Goal: Transaction & Acquisition: Download file/media

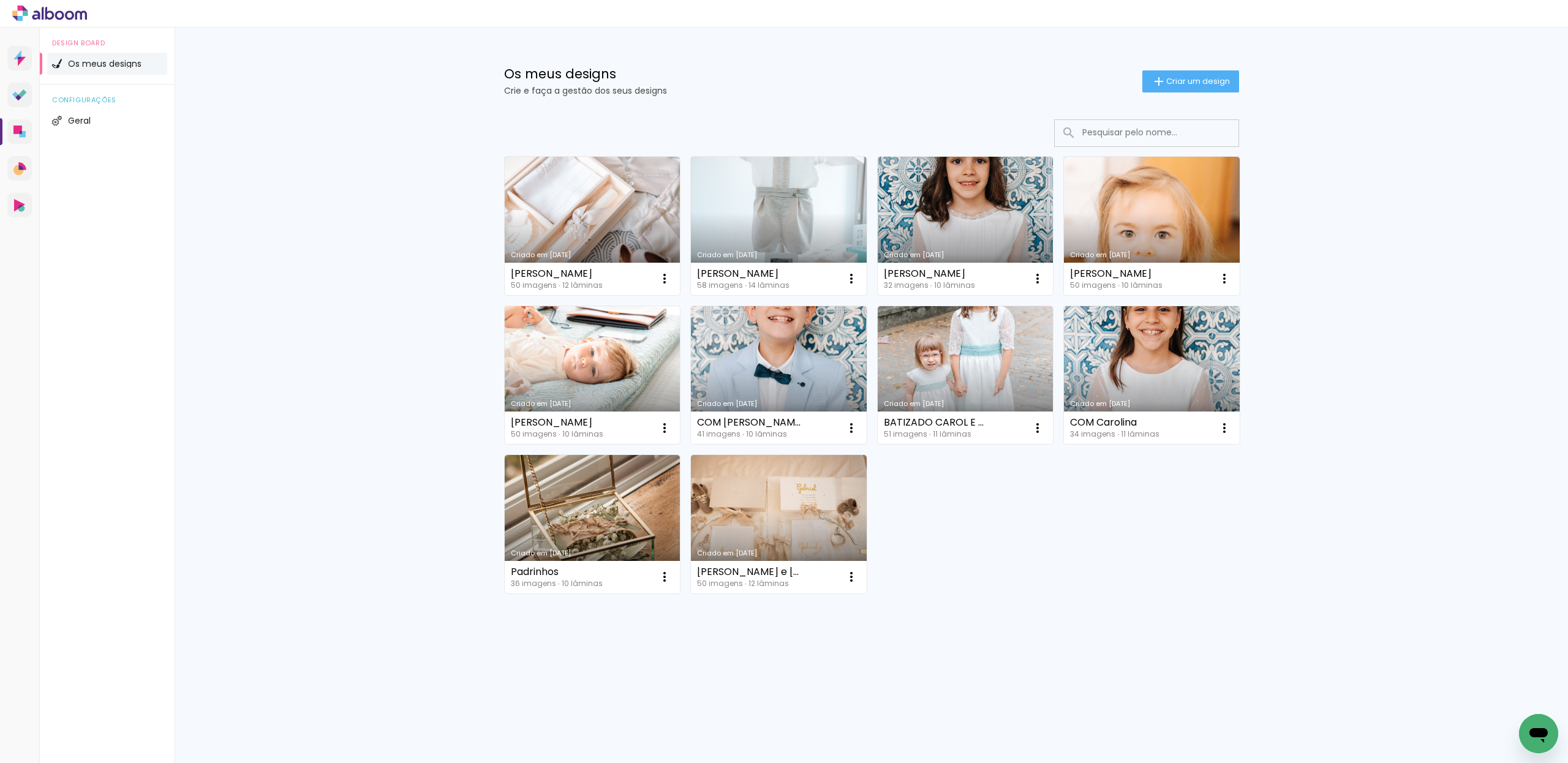
click at [578, 362] on link "Criado em [DATE]" at bounding box center [592, 375] width 176 height 139
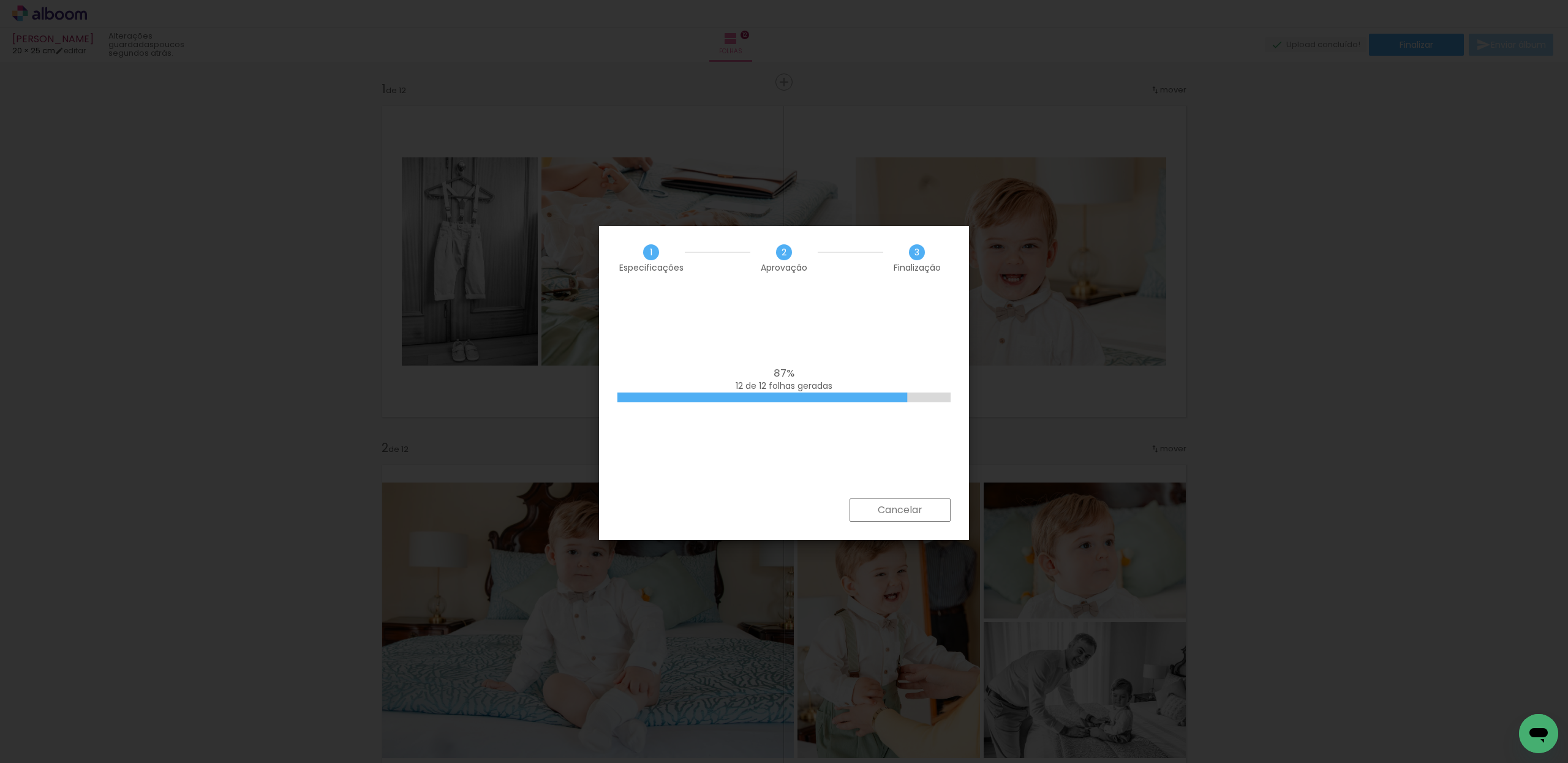
scroll to position [3098, 0]
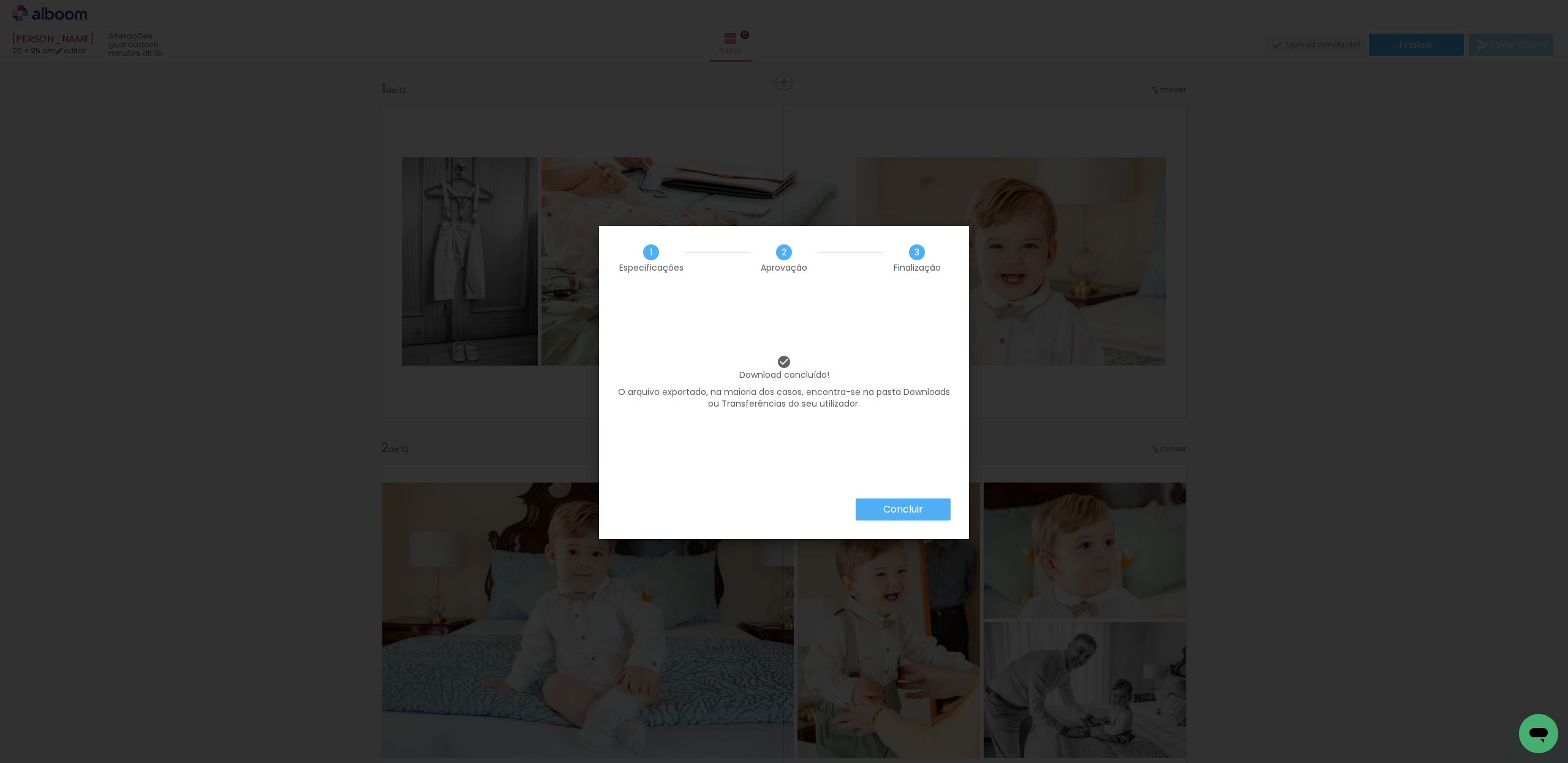
scroll to position [3098, 0]
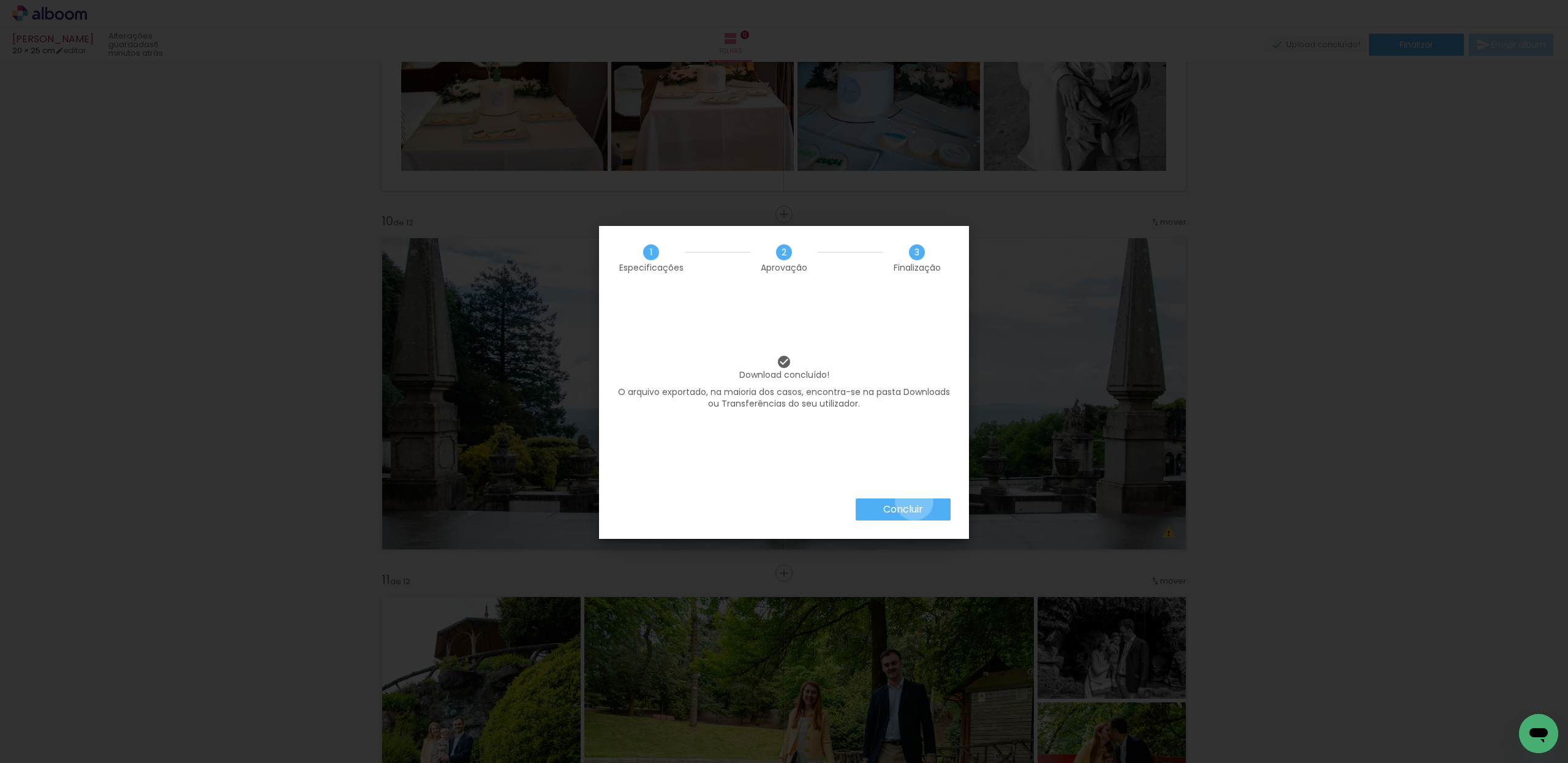
click at [0, 0] on slot "Concluir" at bounding box center [0, 0] width 0 height 0
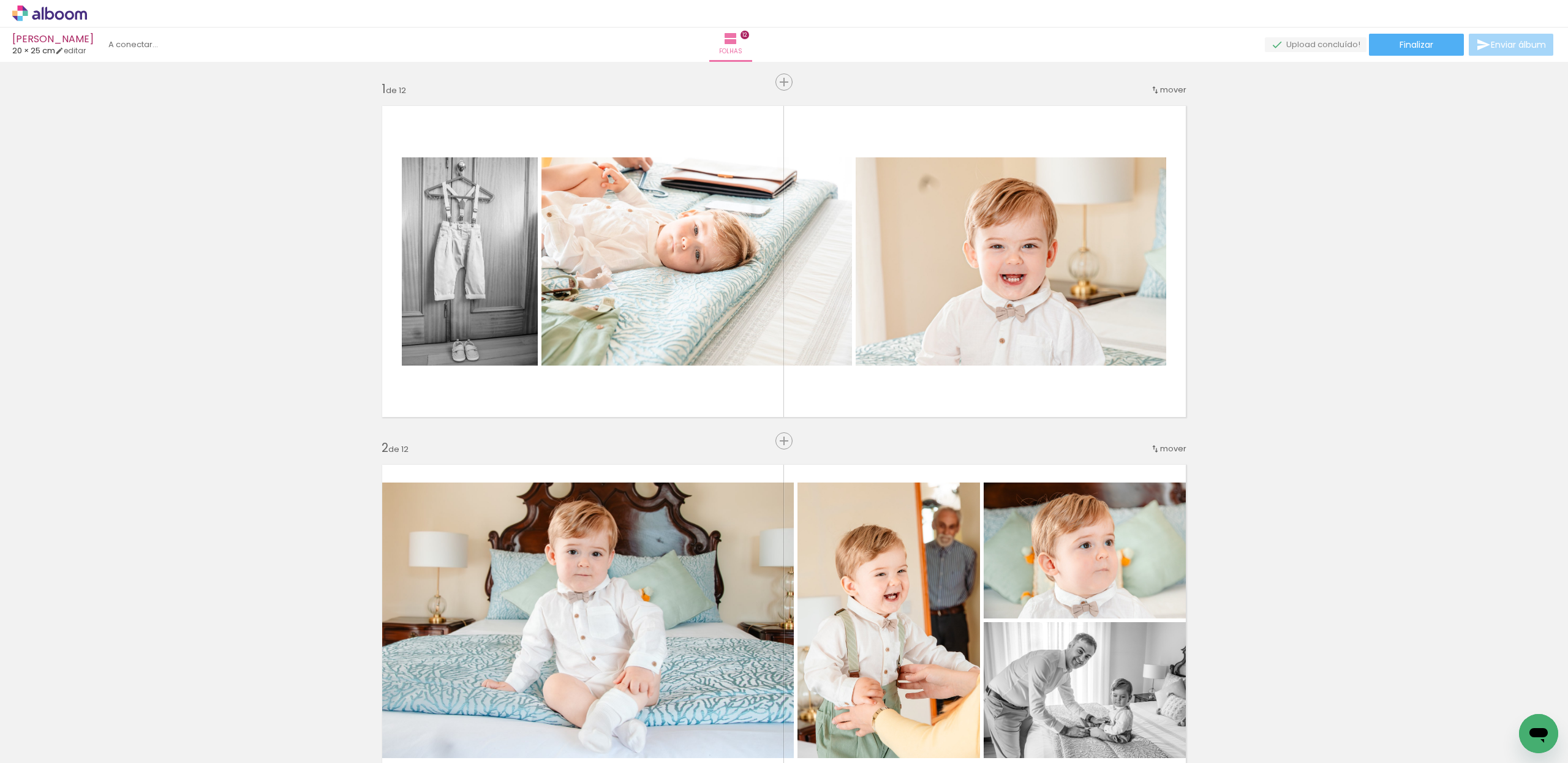
scroll to position [3098, 0]
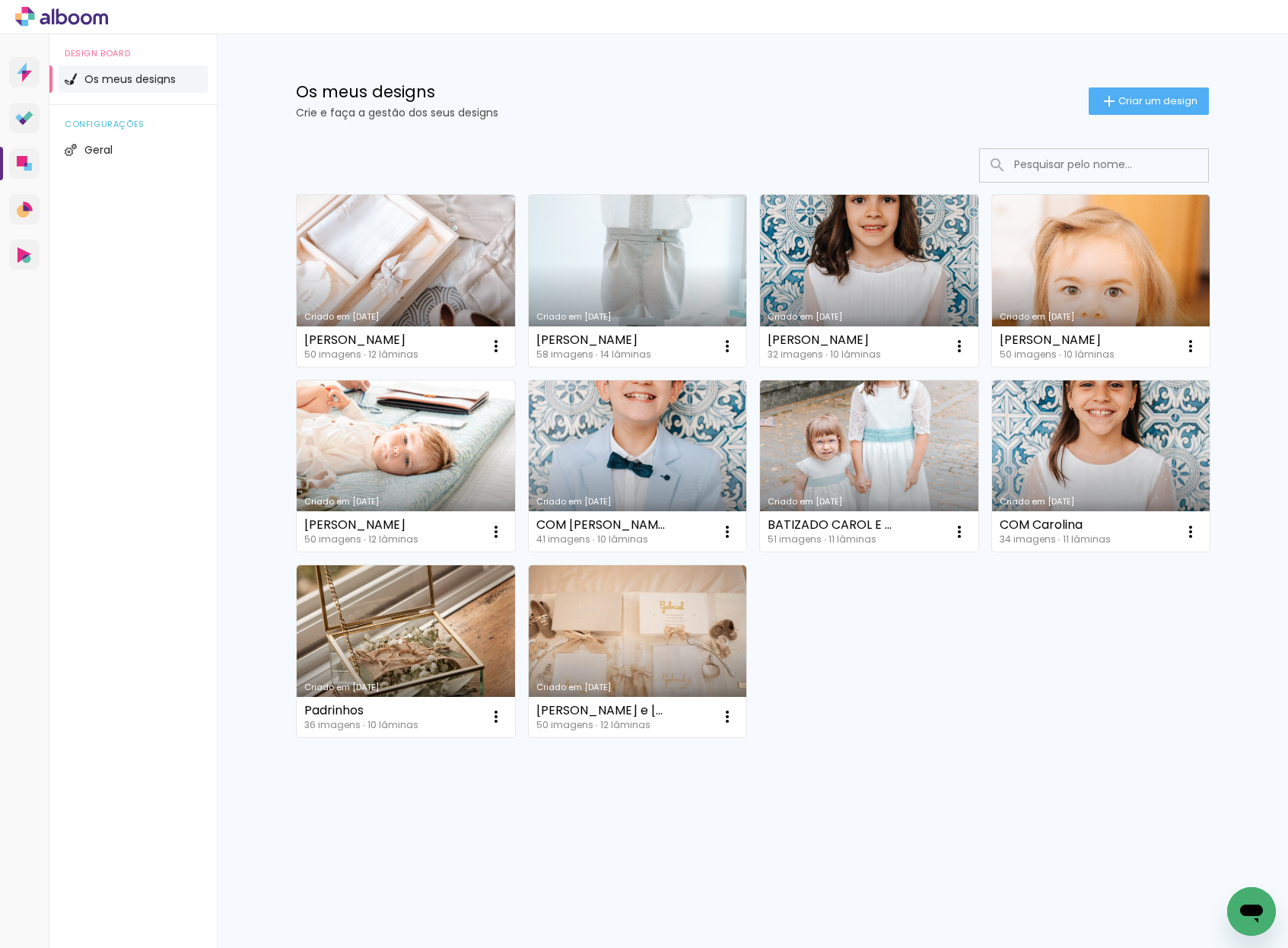
click at [654, 275] on link "Criado em [DATE]" at bounding box center [638, 280] width 218 height 172
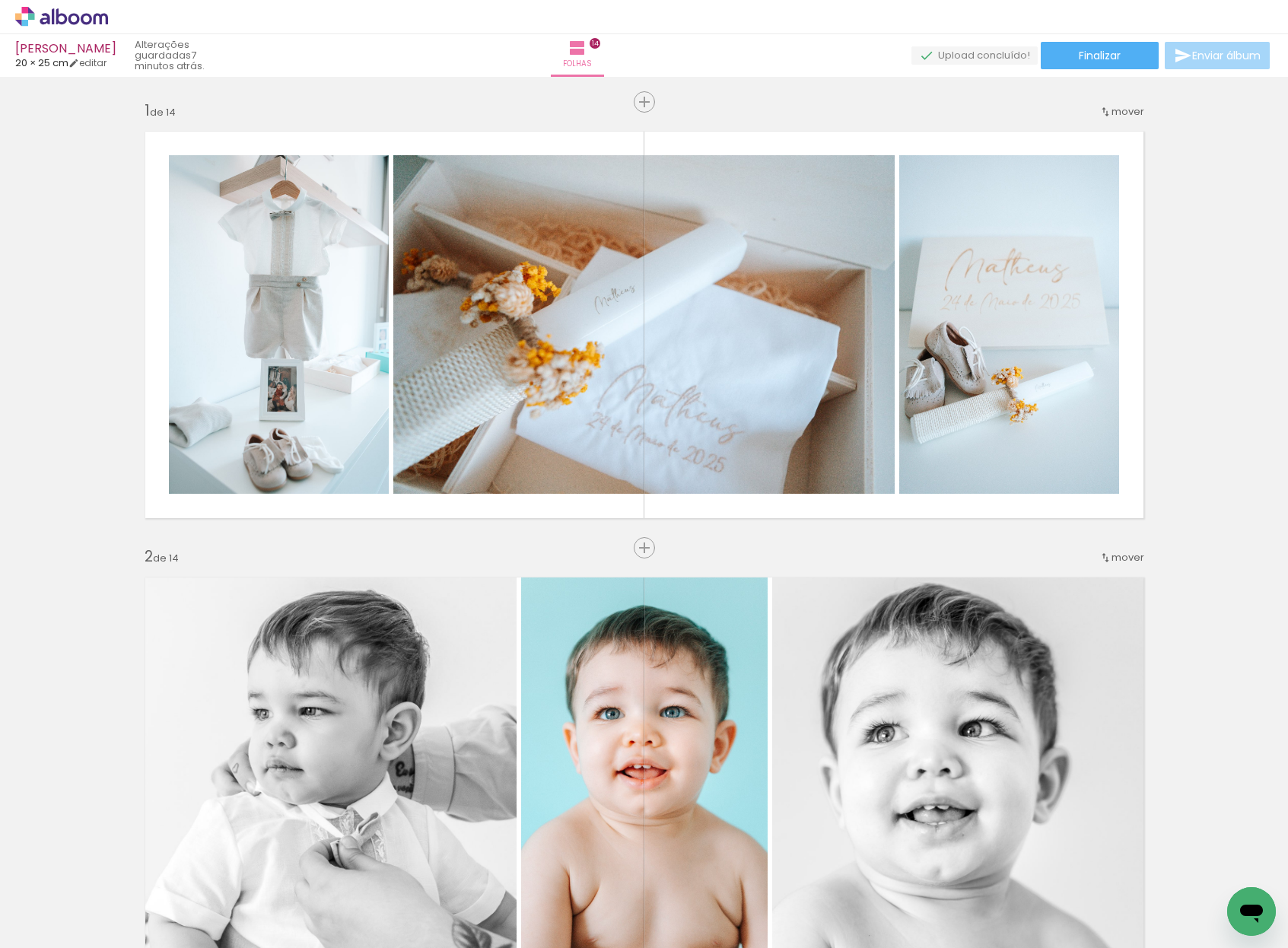
scroll to position [1197, 0]
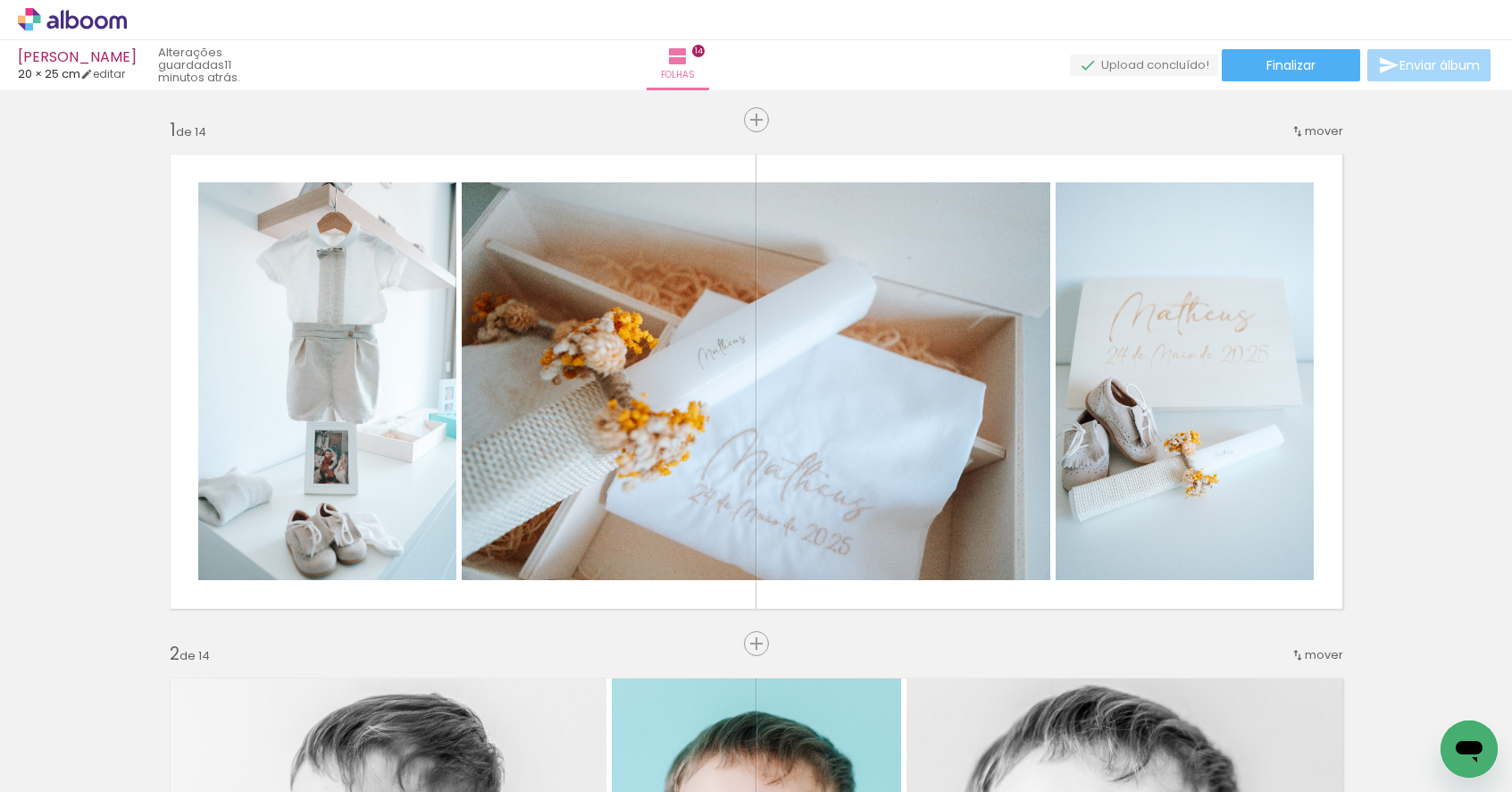
scroll to position [1406, 0]
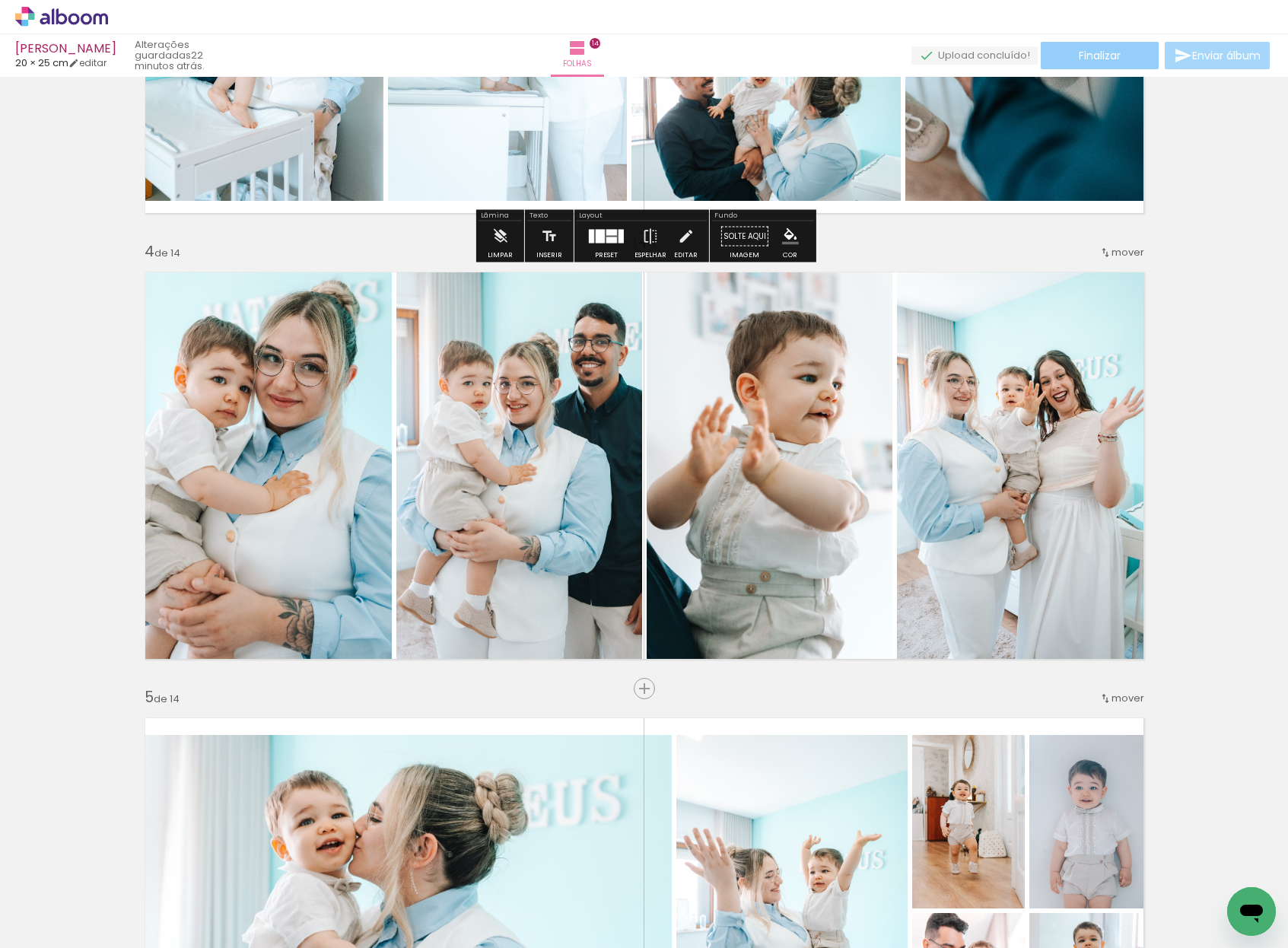
click at [1126, 50] on paper-button "Finalizar" at bounding box center [1099, 55] width 118 height 27
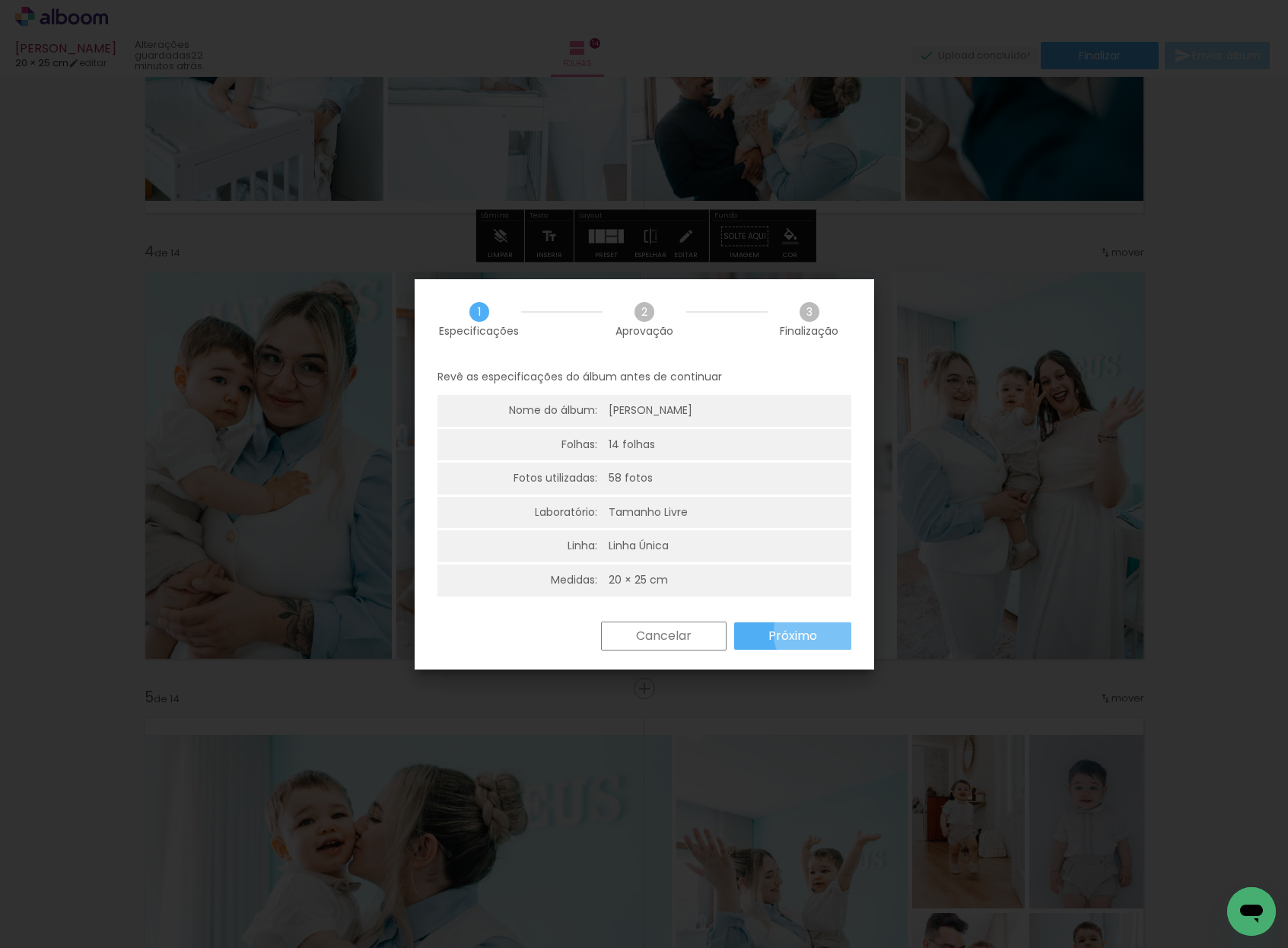
drag, startPoint x: 818, startPoint y: 630, endPoint x: 764, endPoint y: 597, distance: 63.3
click at [818, 630] on paper-button "Próximo" at bounding box center [793, 636] width 117 height 27
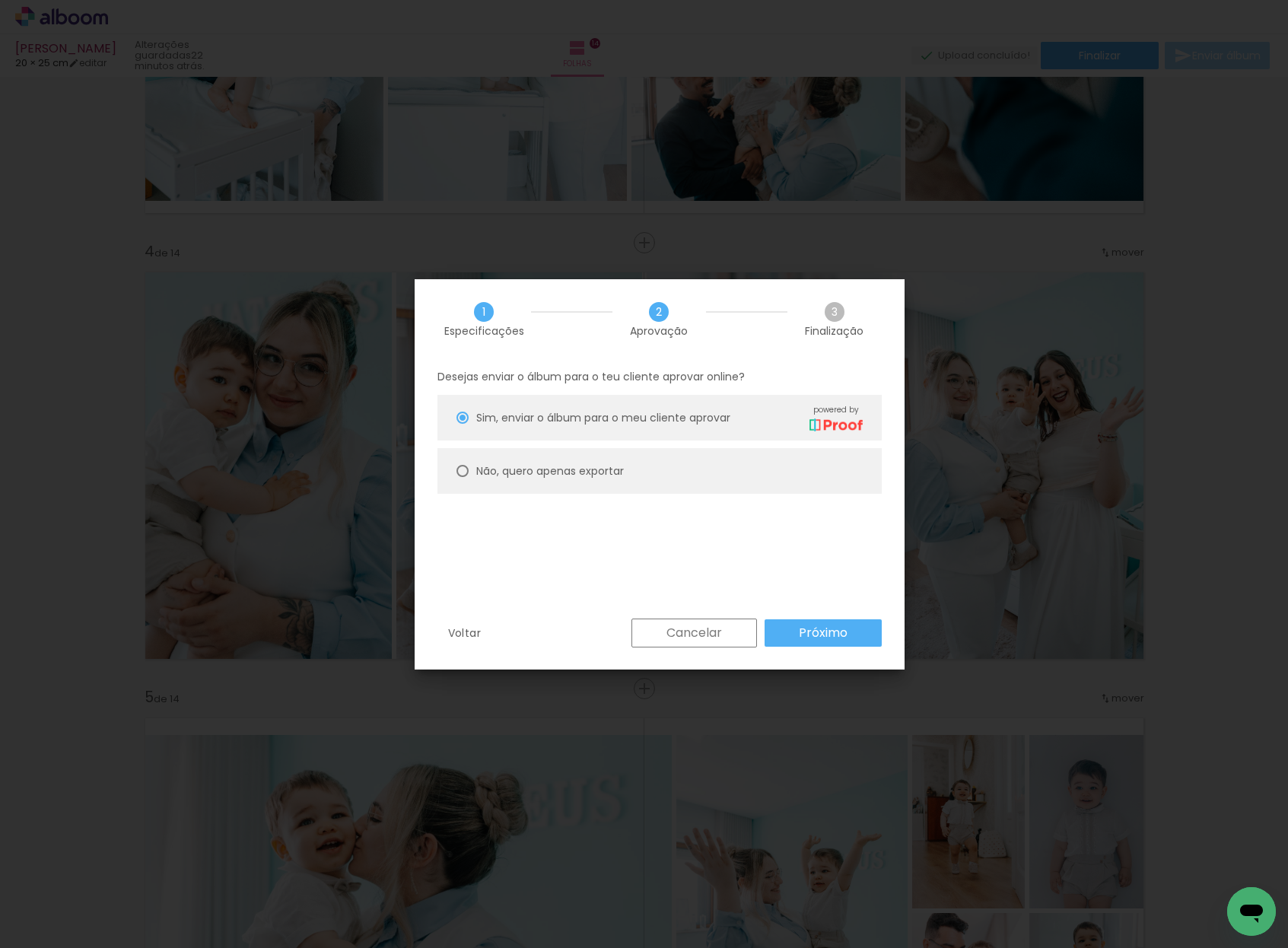
click at [0, 0] on slot "Não, quero apenas exportar" at bounding box center [0, 0] width 0 height 0
type paper-radio-button "on"
click at [0, 0] on slot "Próximo" at bounding box center [0, 0] width 0 height 0
type input "Alta, 300 DPI"
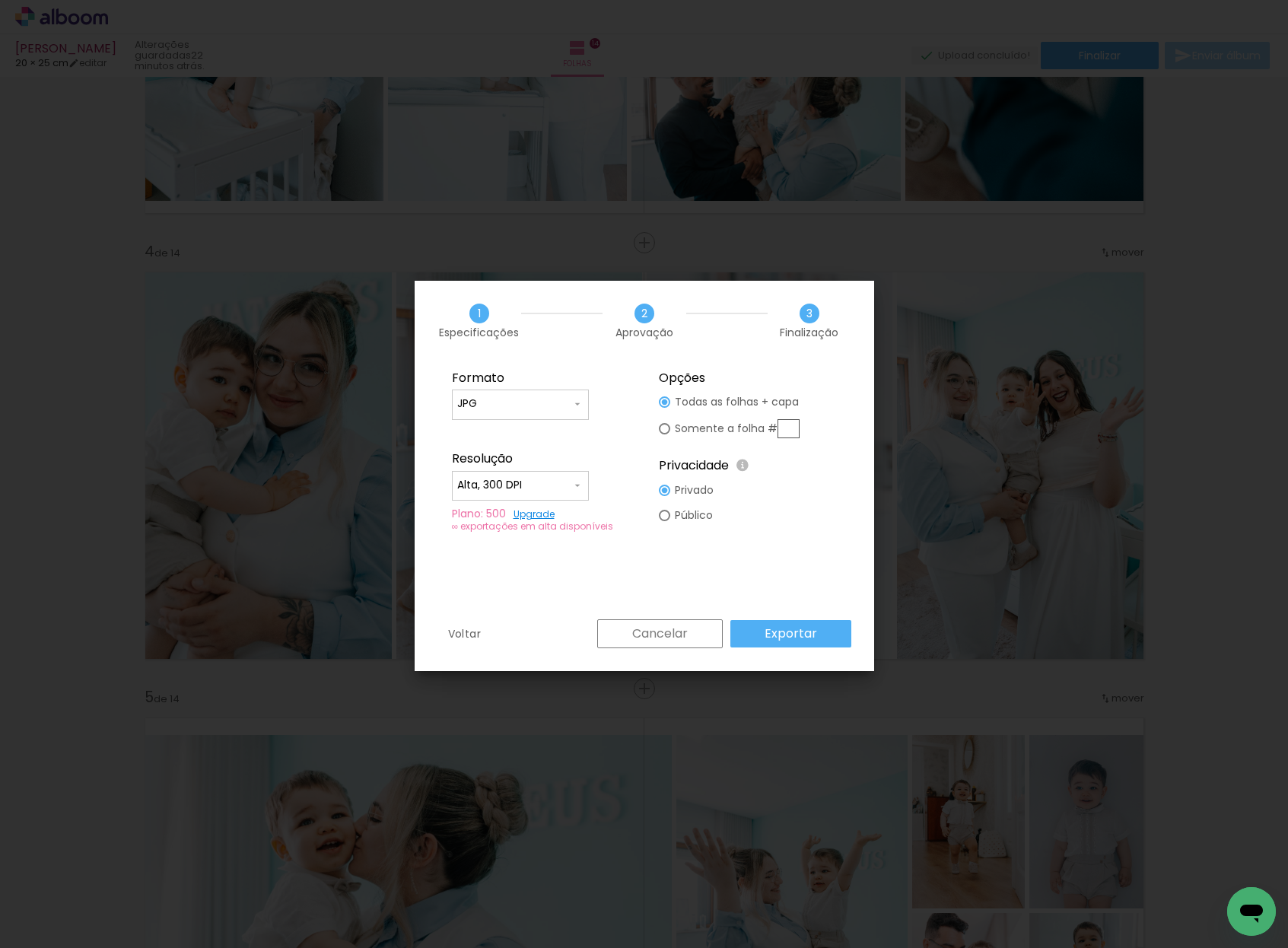
click at [554, 412] on div at bounding box center [520, 413] width 126 height 2
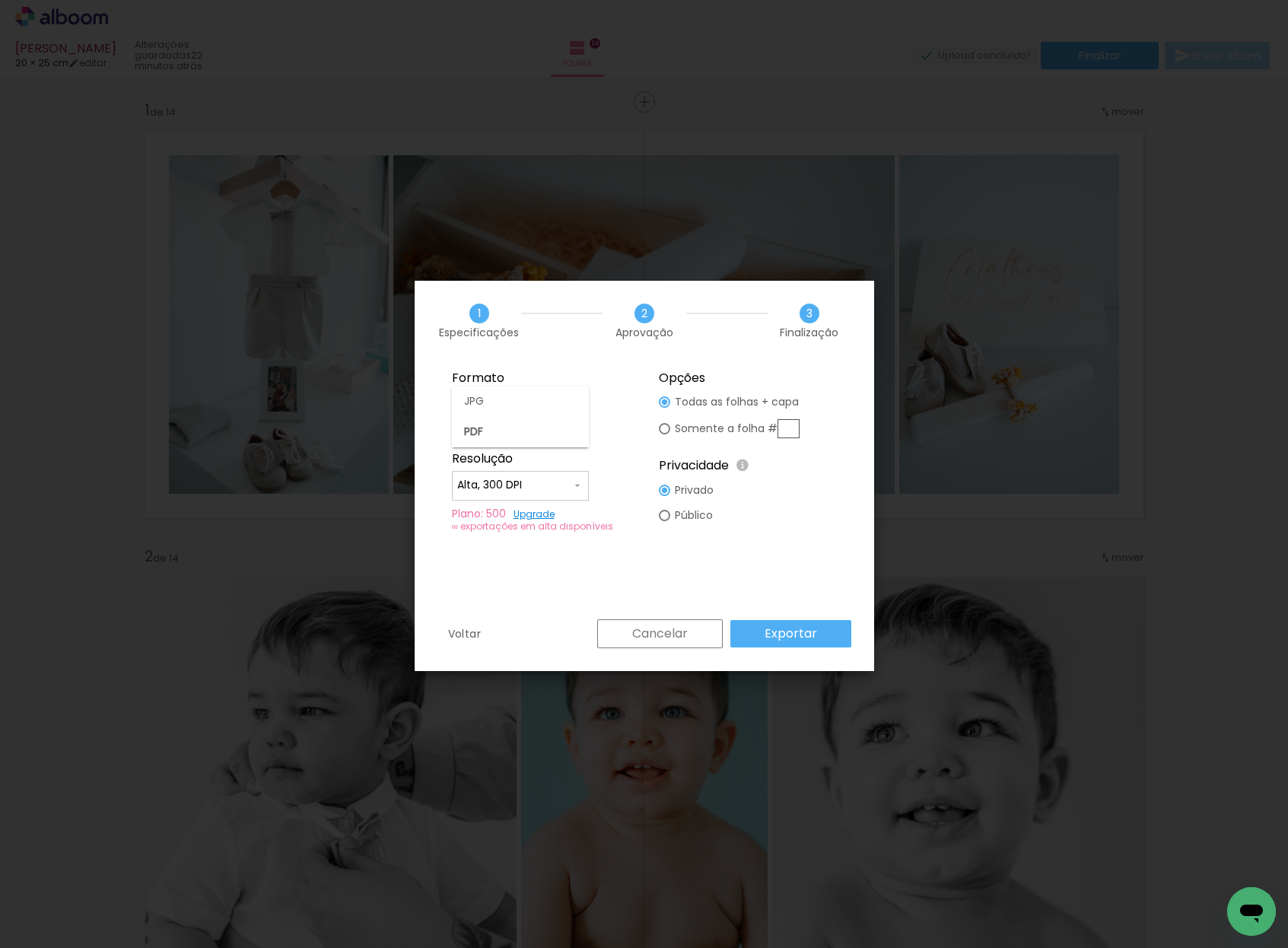
click at [0, 0] on slot "Exportar" at bounding box center [0, 0] width 0 height 0
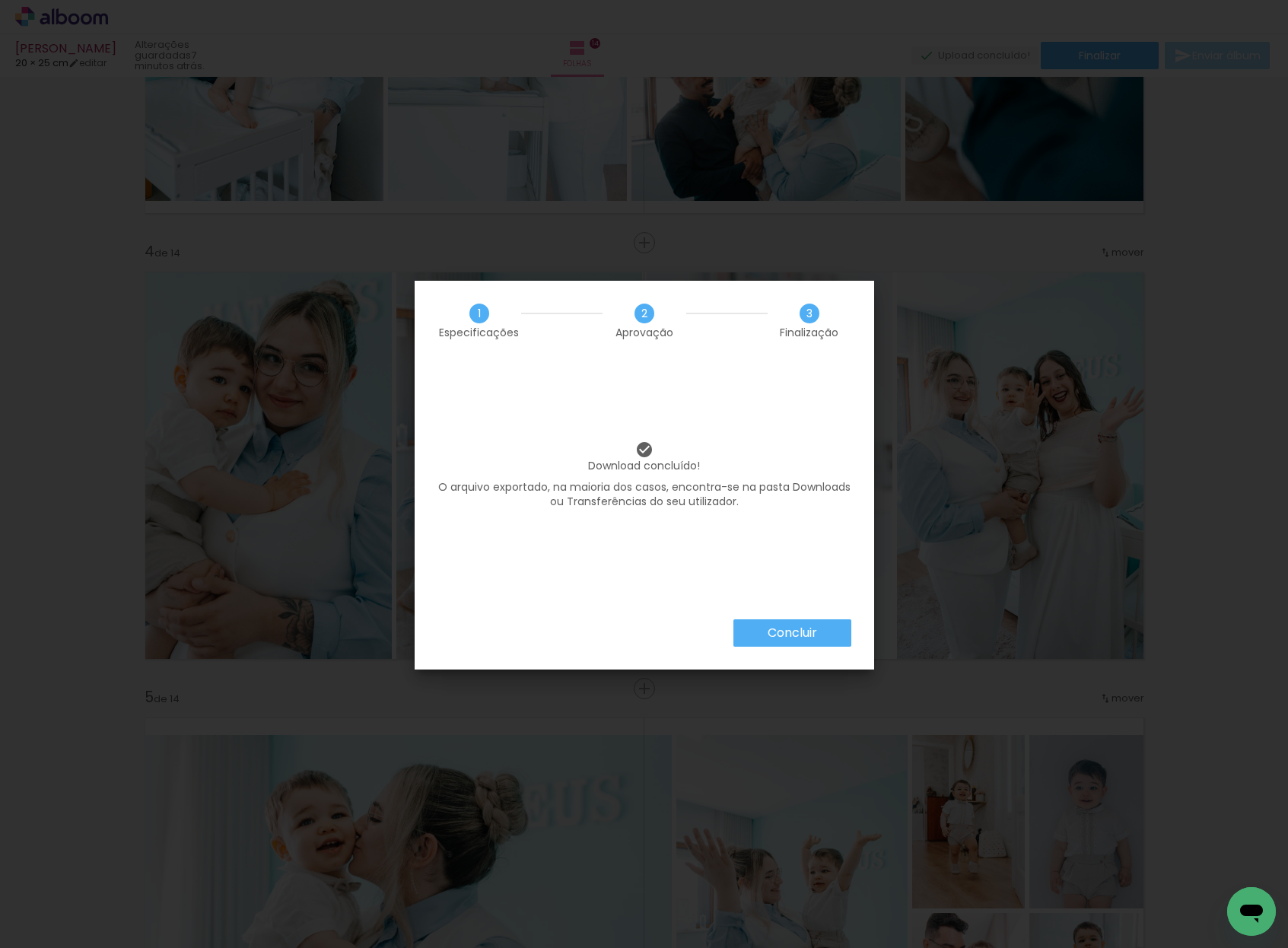
drag, startPoint x: 790, startPoint y: 638, endPoint x: 796, endPoint y: 620, distance: 19.0
click at [0, 0] on slot "Concluir" at bounding box center [0, 0] width 0 height 0
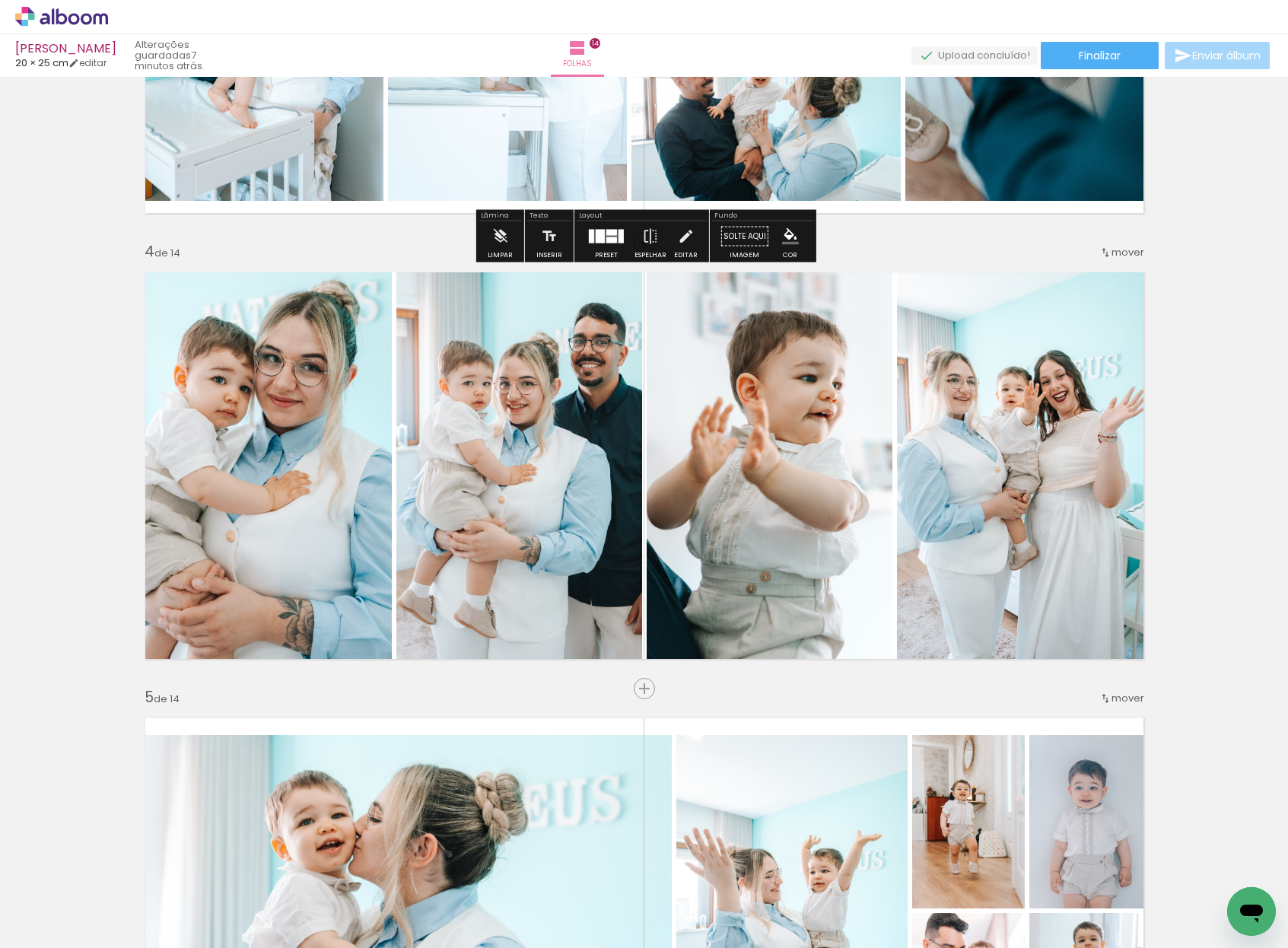
click at [70, 12] on icon at bounding box center [62, 16] width 93 height 19
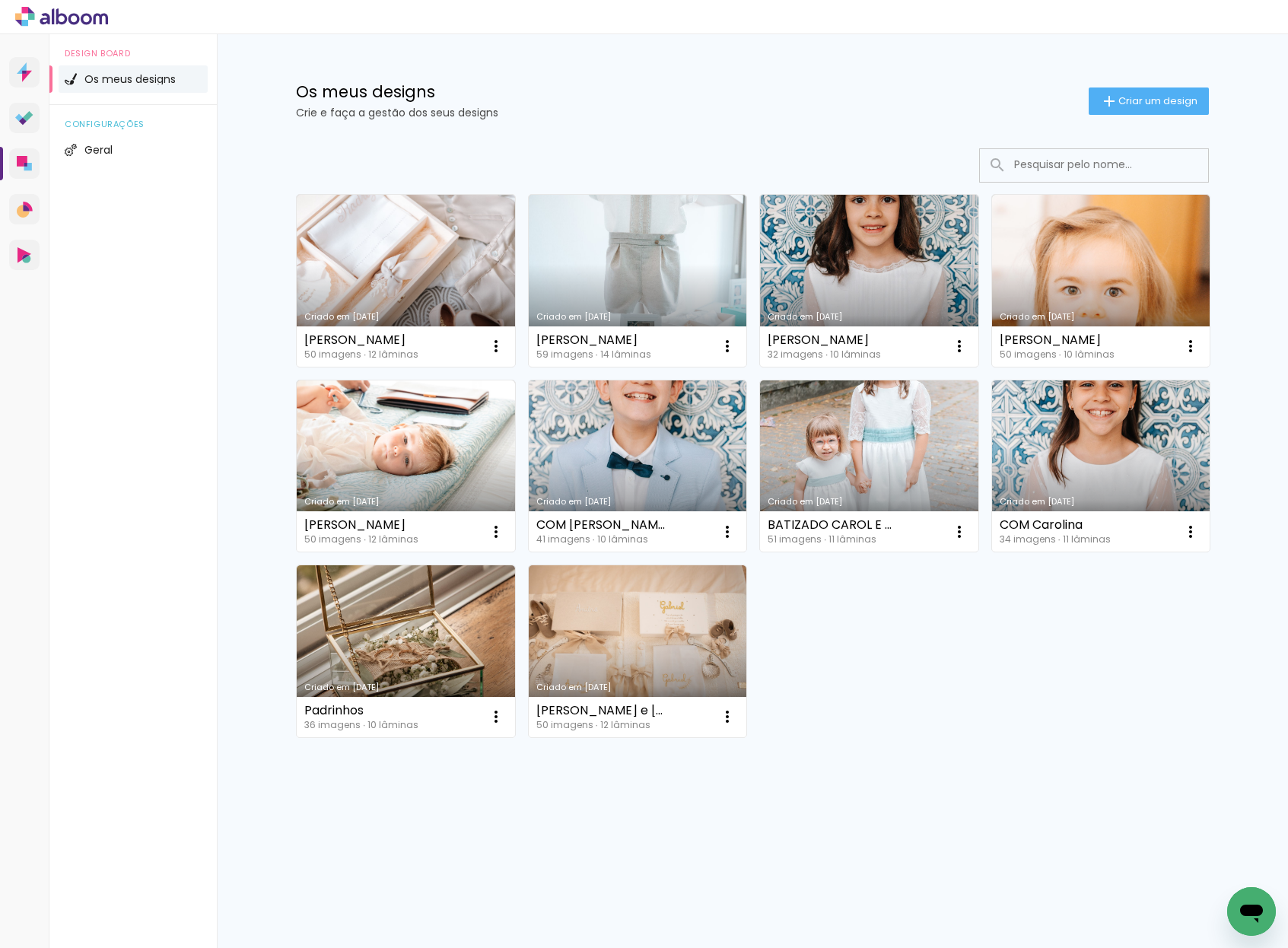
scroll to position [1, 0]
click at [1025, 269] on link "Criado em [DATE]" at bounding box center [1101, 280] width 218 height 172
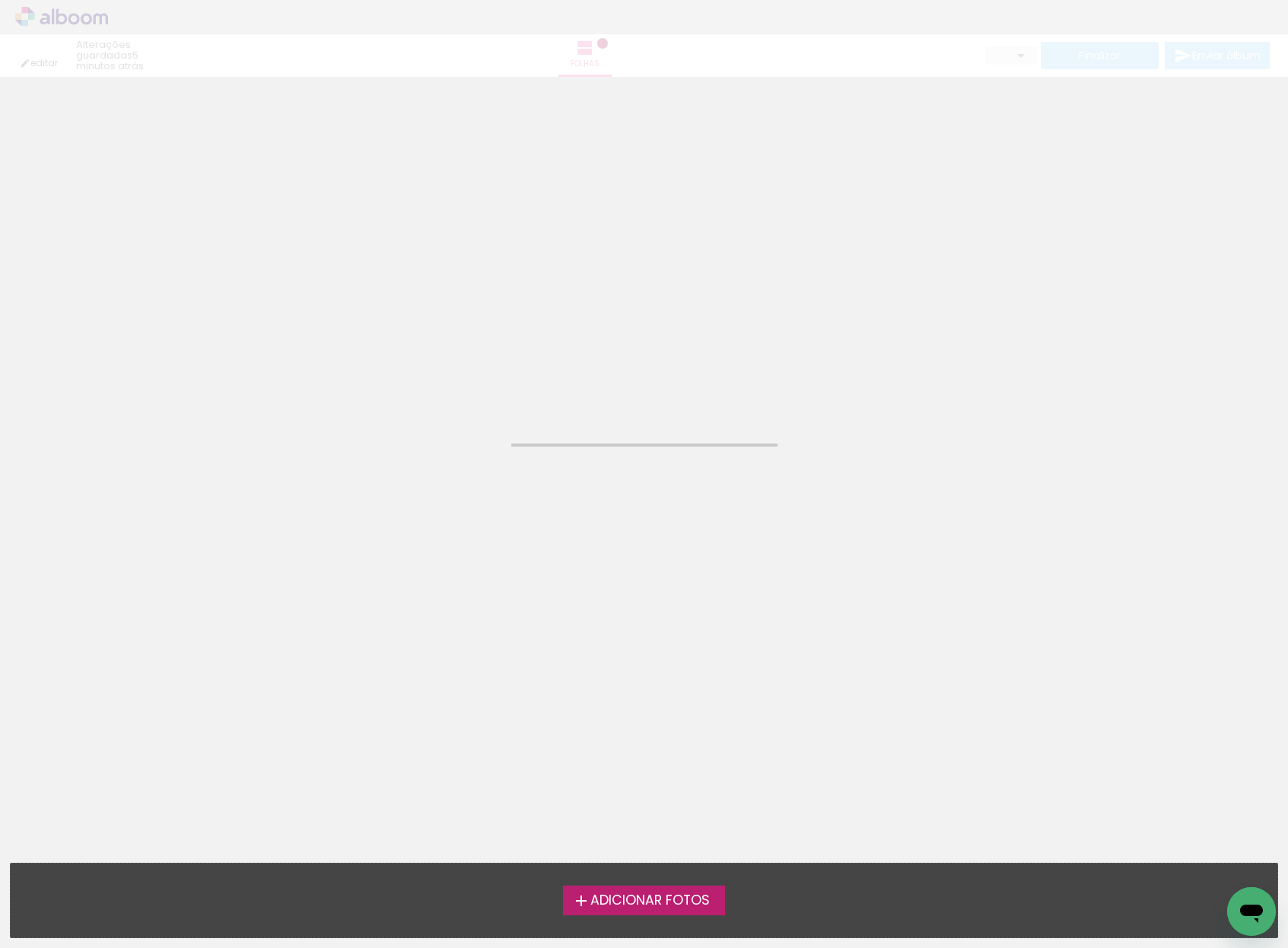
click at [646, 904] on span "Adicionar Fotos" at bounding box center [649, 901] width 119 height 14
click at [0, 0] on input "file" at bounding box center [0, 0] width 0 height 0
click at [708, 338] on neon-animated-pages "Confirmar Cancelar" at bounding box center [644, 513] width 1288 height 872
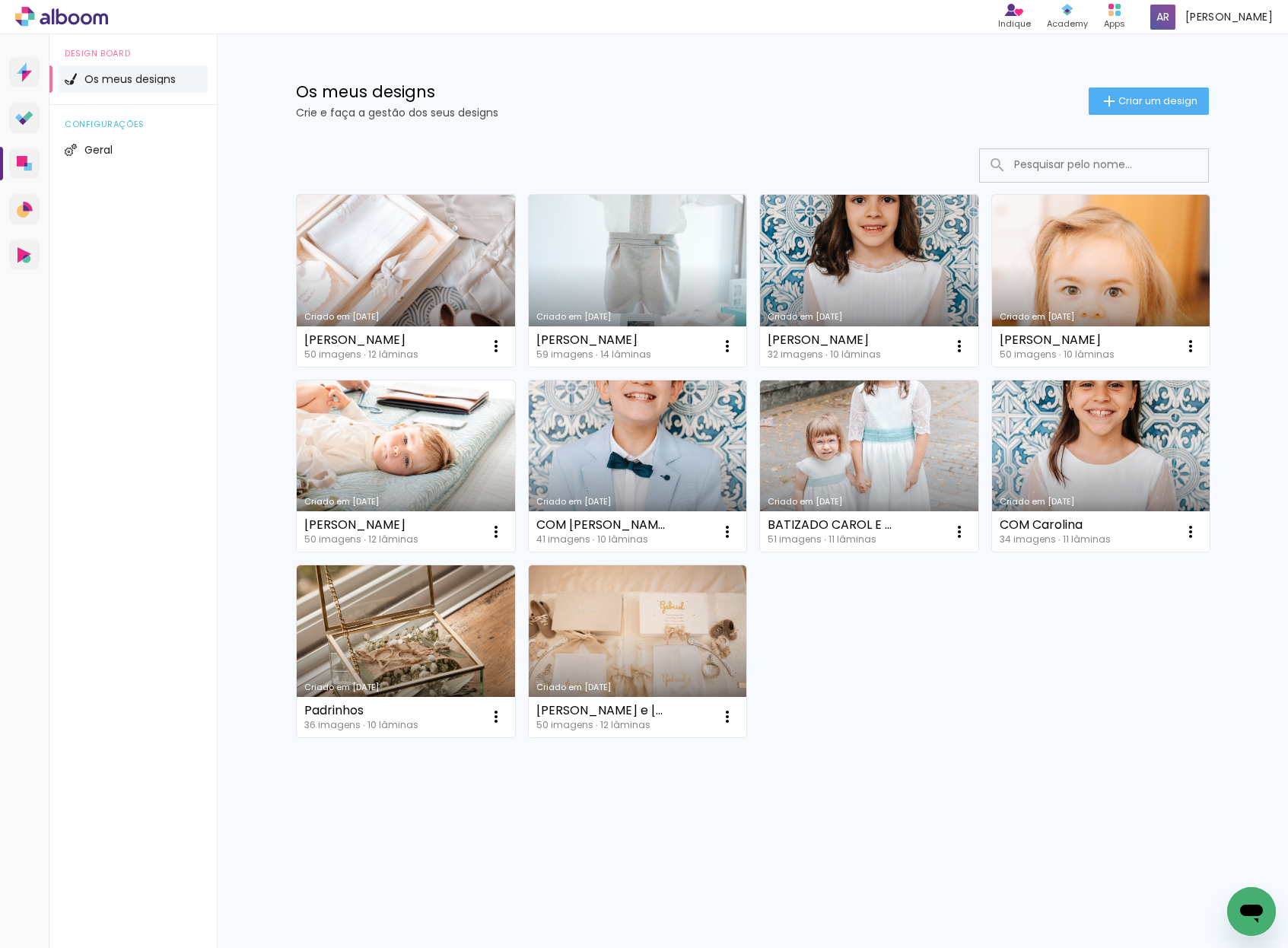
click at [1087, 271] on link "Criado em [DATE]" at bounding box center [1101, 280] width 218 height 172
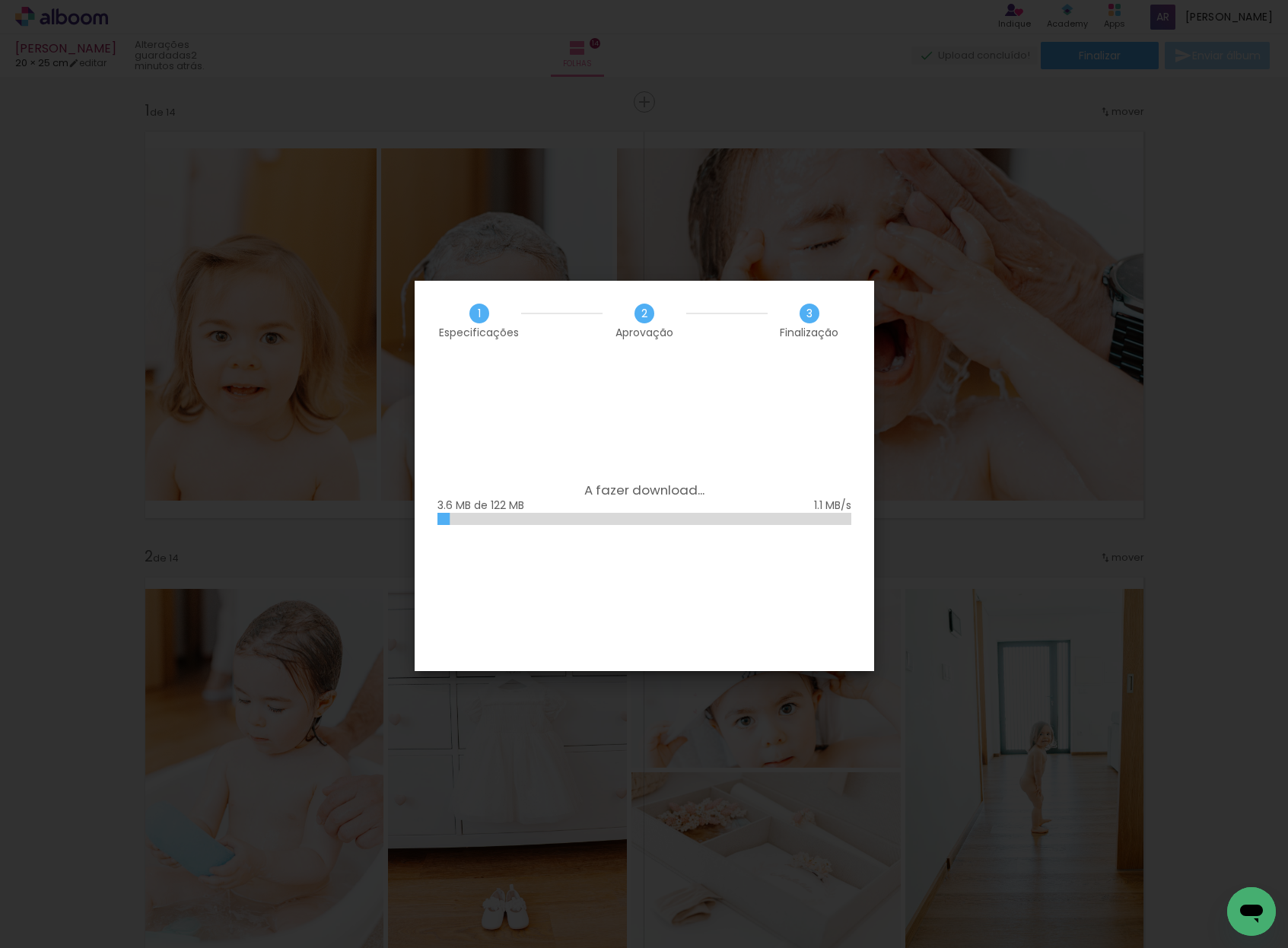
scroll to position [4584, 0]
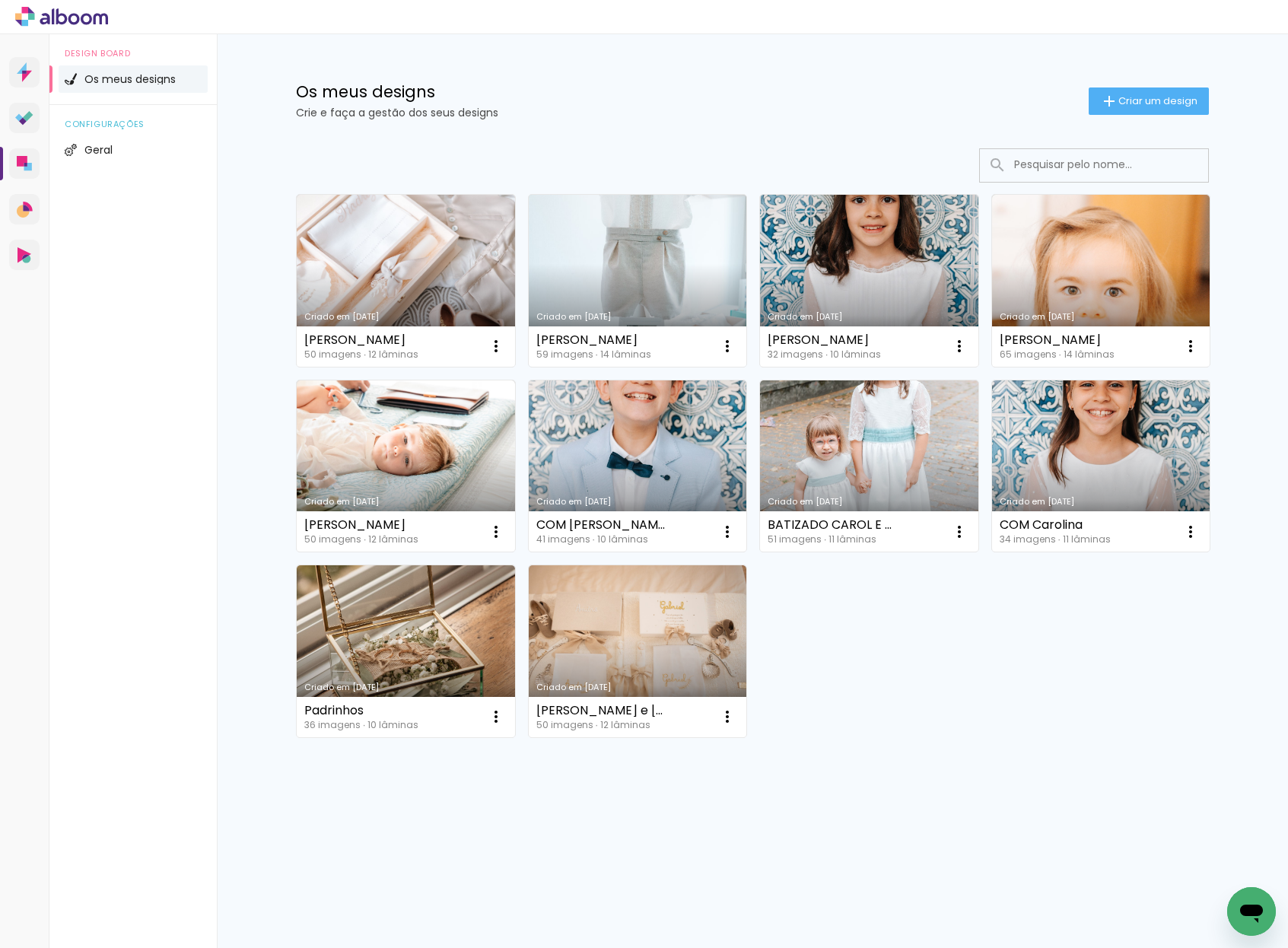
click at [663, 279] on link "Criado em [DATE]" at bounding box center [638, 280] width 218 height 172
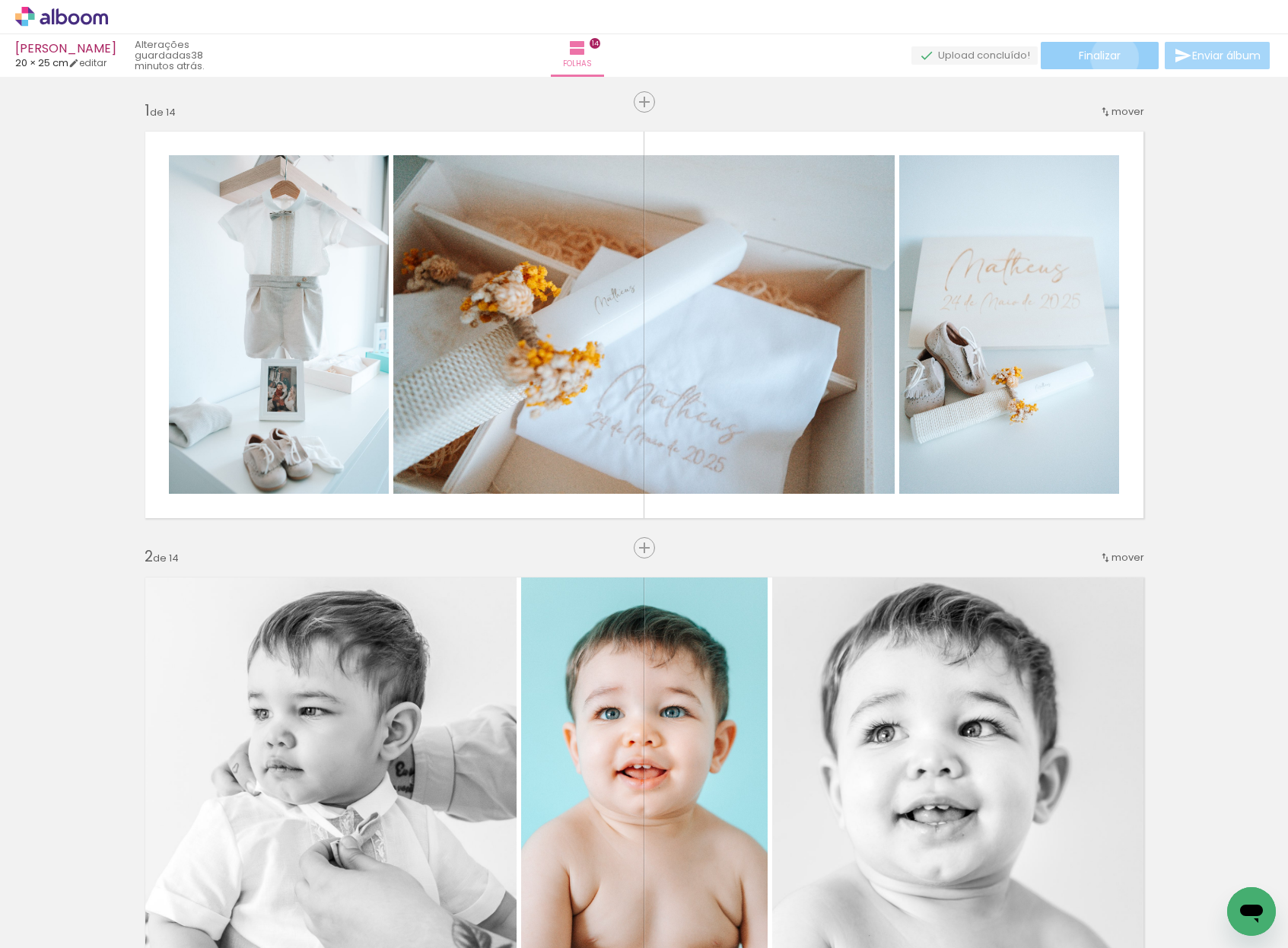
click at [1109, 58] on span "Finalizar" at bounding box center [1100, 55] width 42 height 11
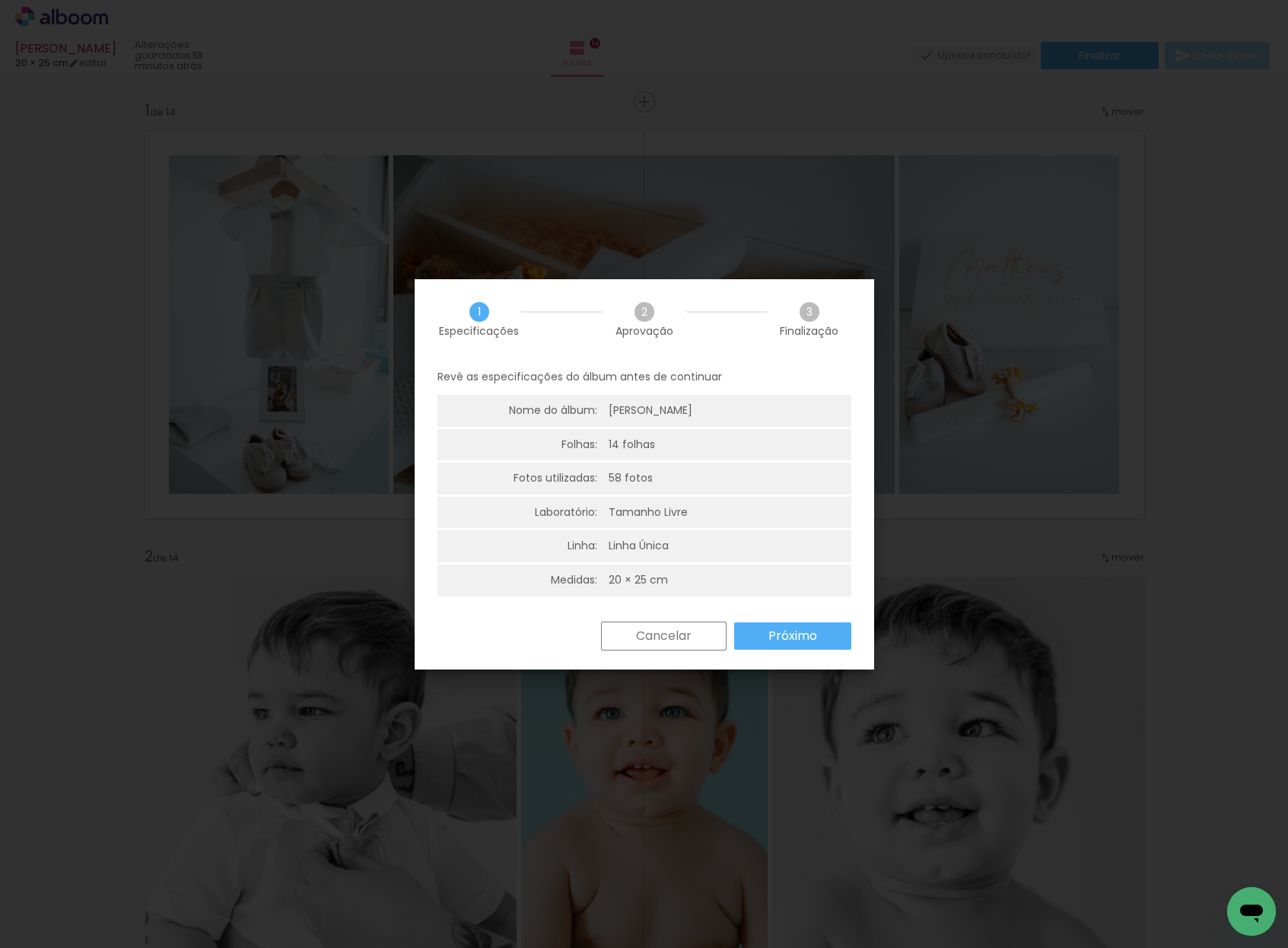
click at [0, 0] on slot "Próximo" at bounding box center [0, 0] width 0 height 0
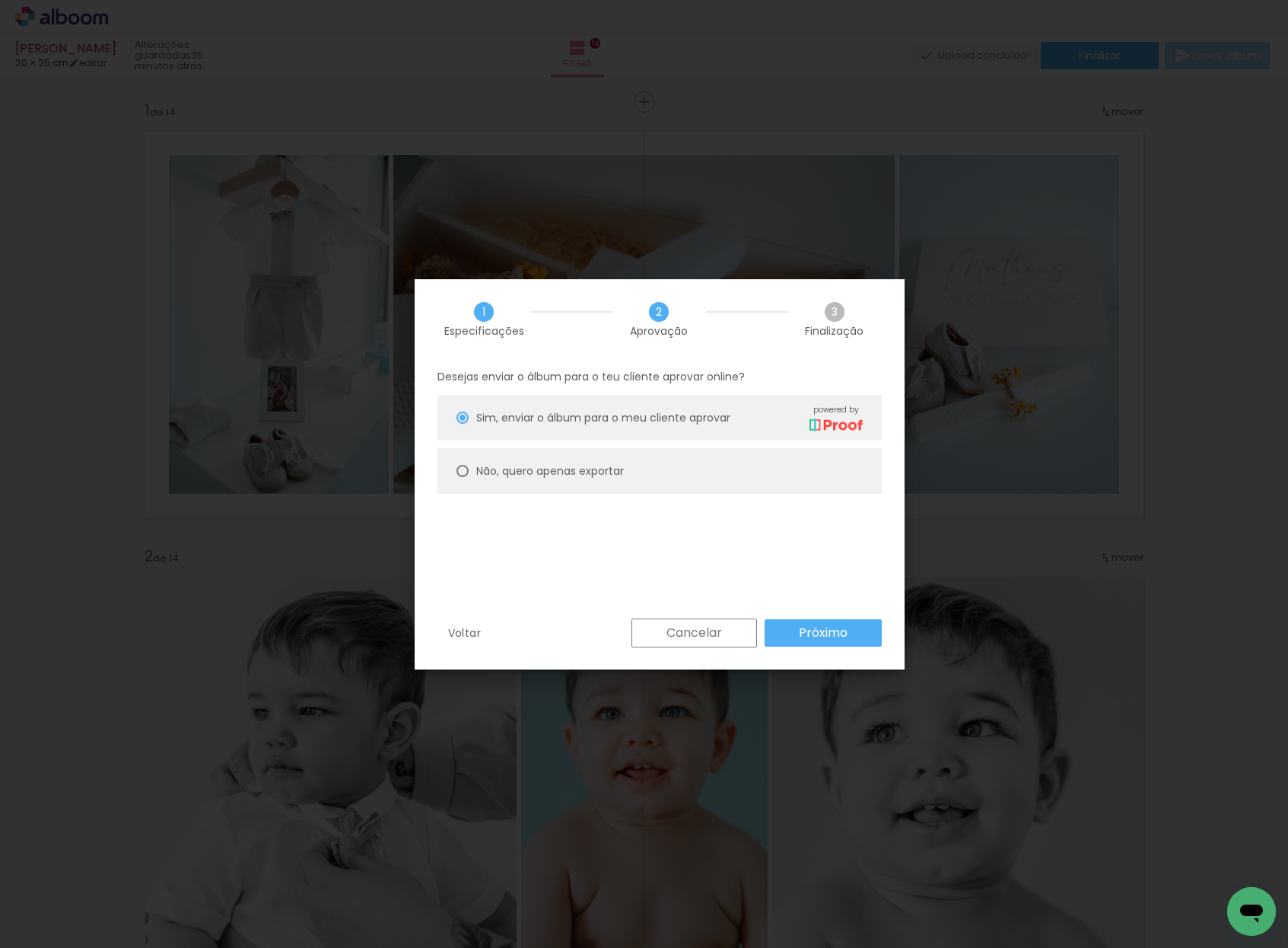
click at [0, 0] on slot "Não, quero apenas exportar" at bounding box center [0, 0] width 0 height 0
type paper-radio-button "on"
drag, startPoint x: 808, startPoint y: 636, endPoint x: 755, endPoint y: 601, distance: 63.5
click at [0, 0] on slot "Próximo" at bounding box center [0, 0] width 0 height 0
type input "Alta, 300 DPI"
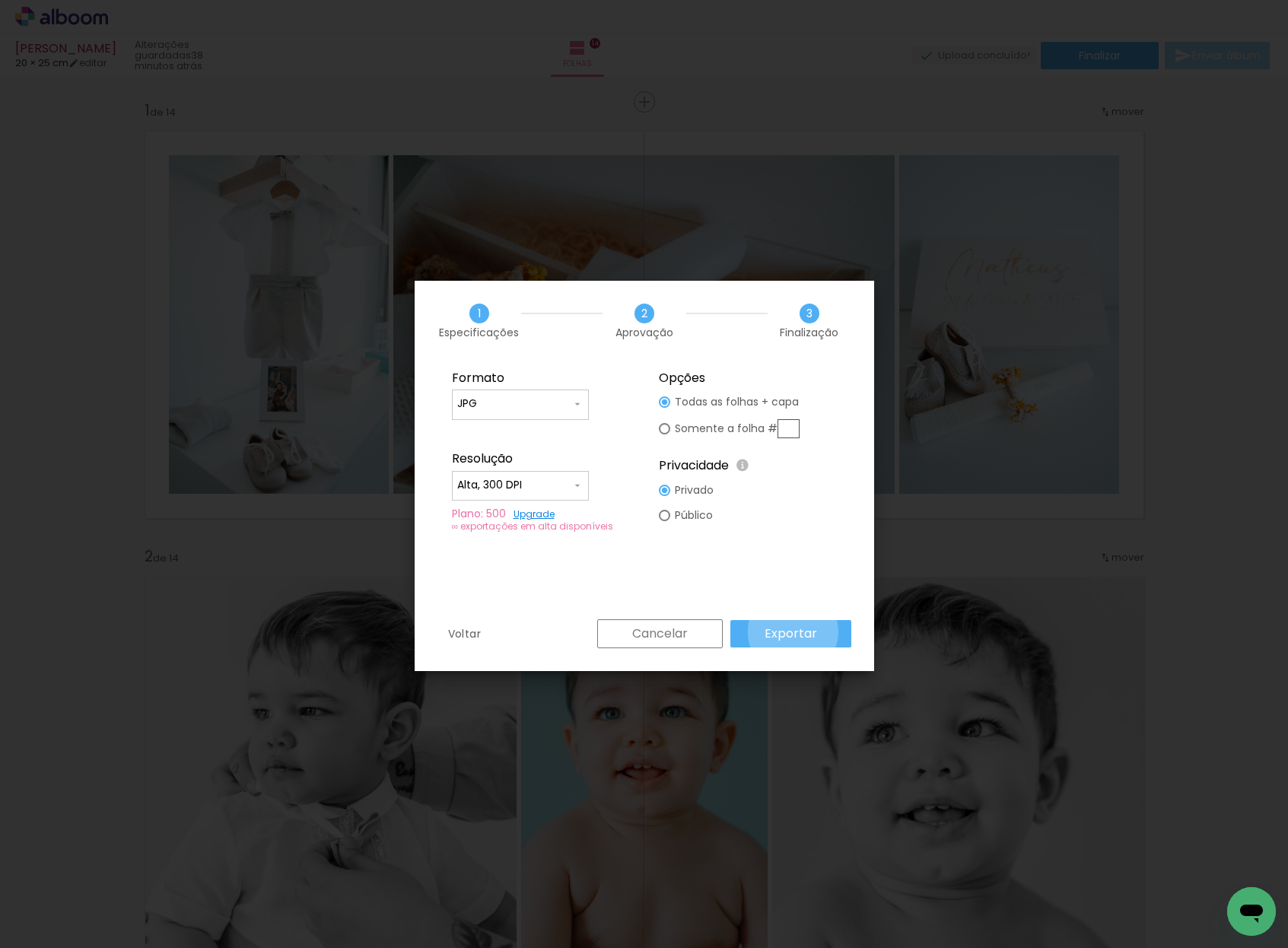
click at [0, 0] on slot "Exportar" at bounding box center [0, 0] width 0 height 0
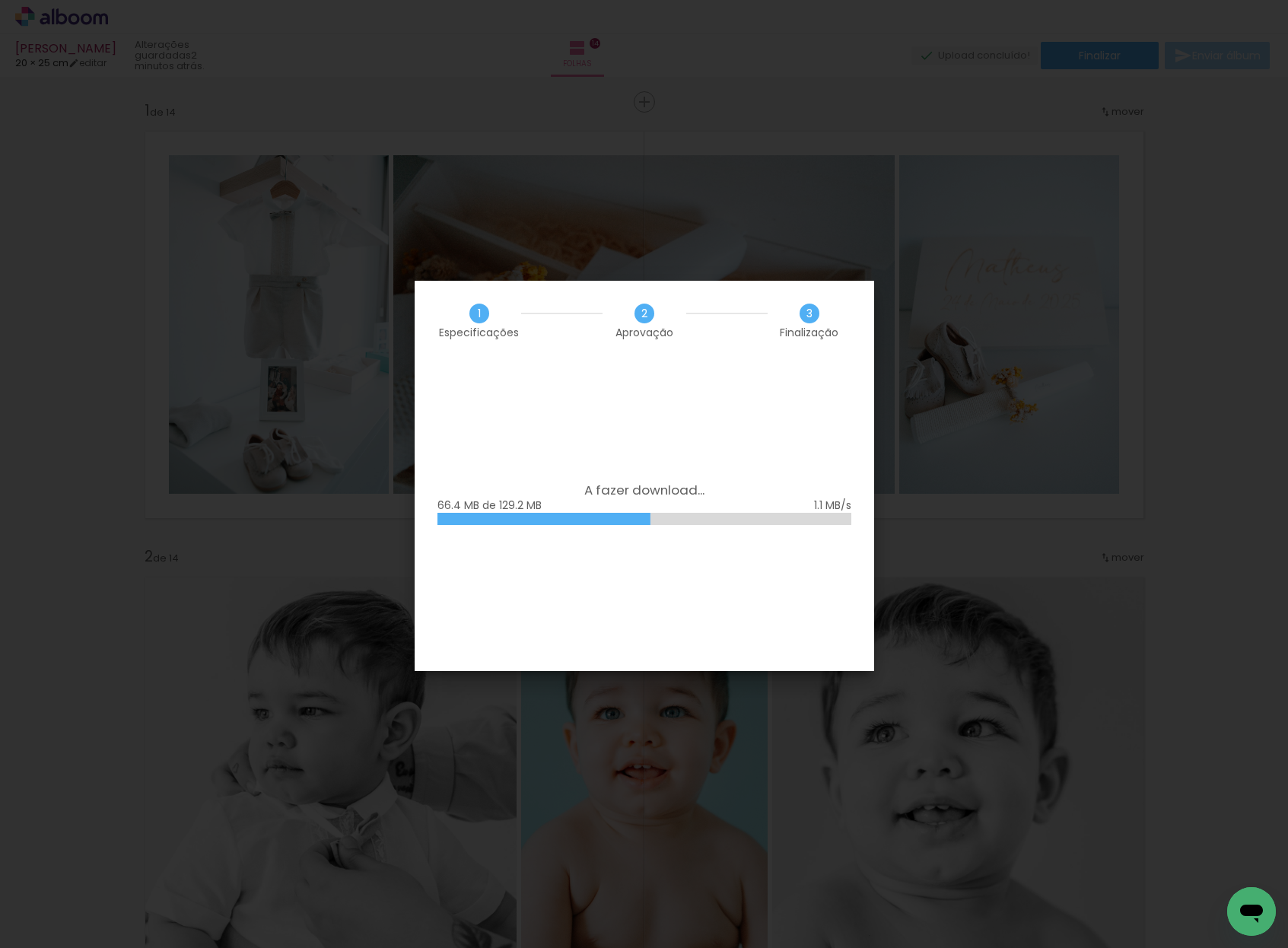
click at [633, 605] on div "A fazer download... 66.4 MB de 129.2 MB" at bounding box center [644, 516] width 459 height 311
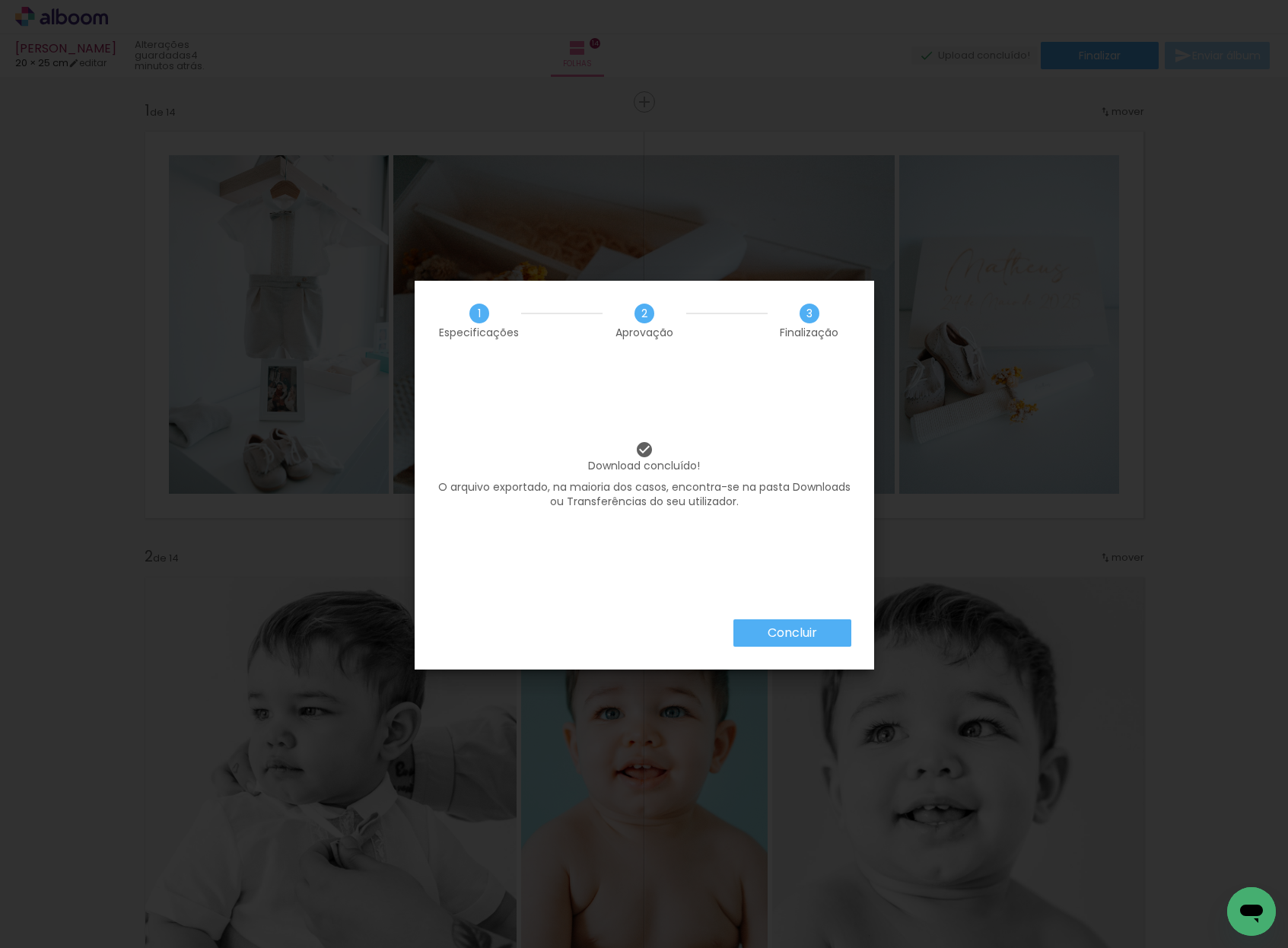
click at [0, 0] on slot "Concluir" at bounding box center [0, 0] width 0 height 0
